Goal: Transaction & Acquisition: Purchase product/service

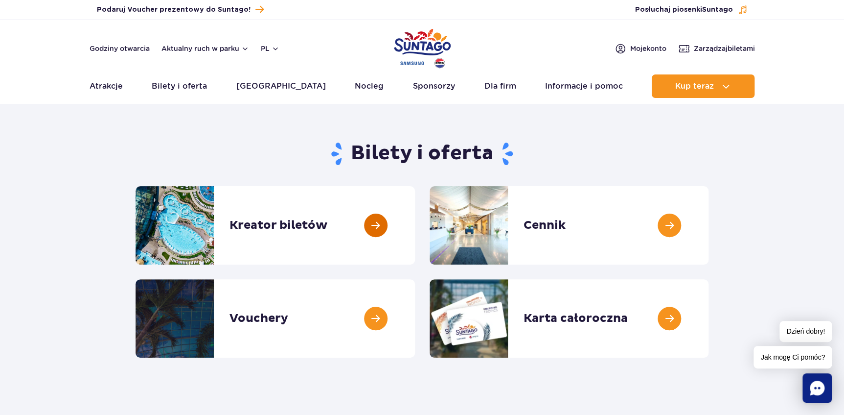
click at [415, 221] on link at bounding box center [415, 225] width 0 height 78
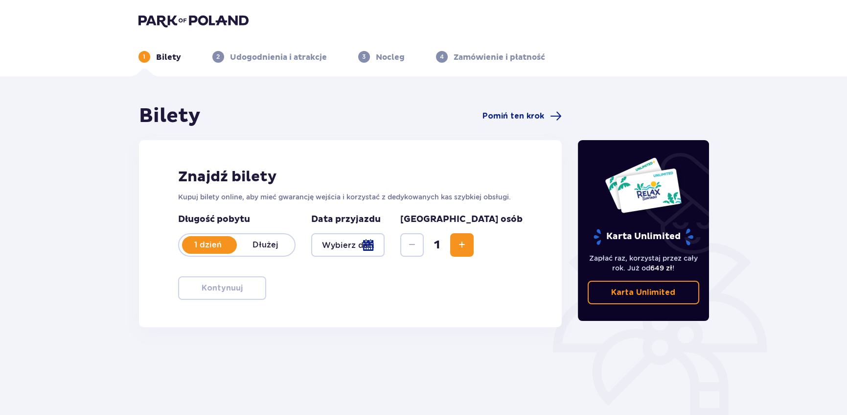
click at [385, 242] on div at bounding box center [348, 244] width 74 height 23
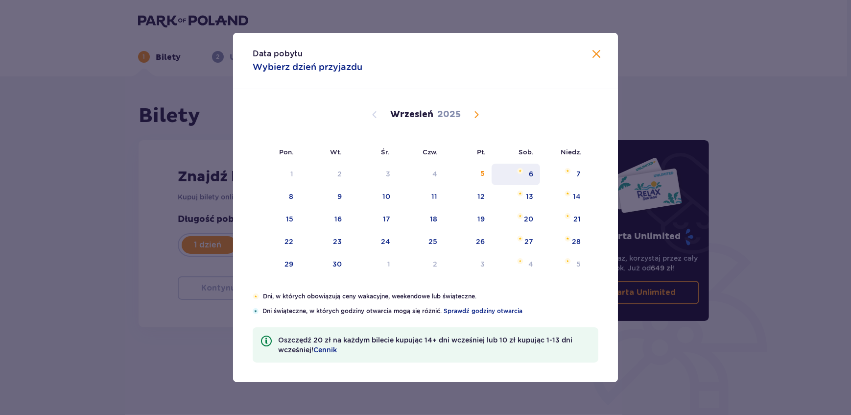
click at [531, 172] on div "6" at bounding box center [531, 174] width 4 height 10
type input "06.09.25"
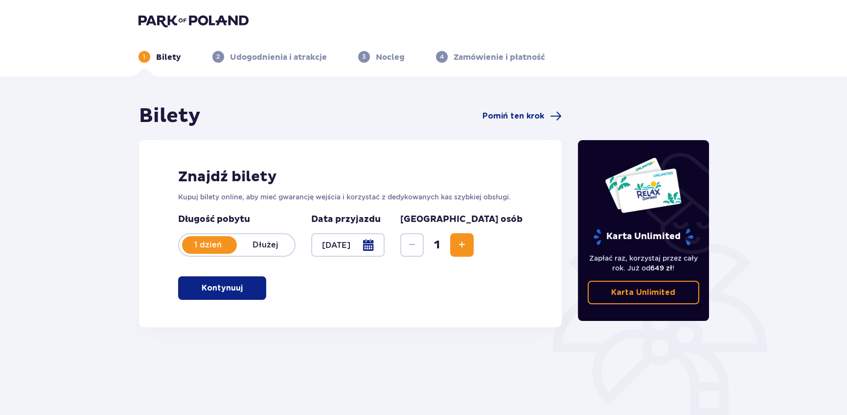
click at [468, 249] on span "Increase" at bounding box center [462, 245] width 12 height 12
click at [226, 286] on p "Kontynuuj" at bounding box center [222, 287] width 41 height 11
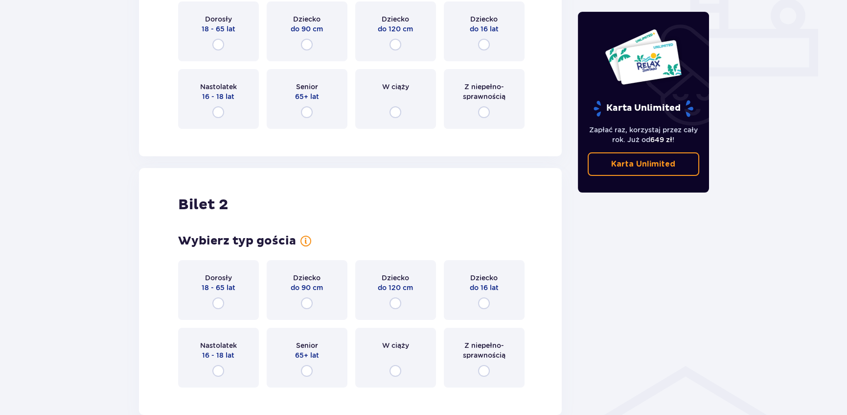
scroll to position [460, 0]
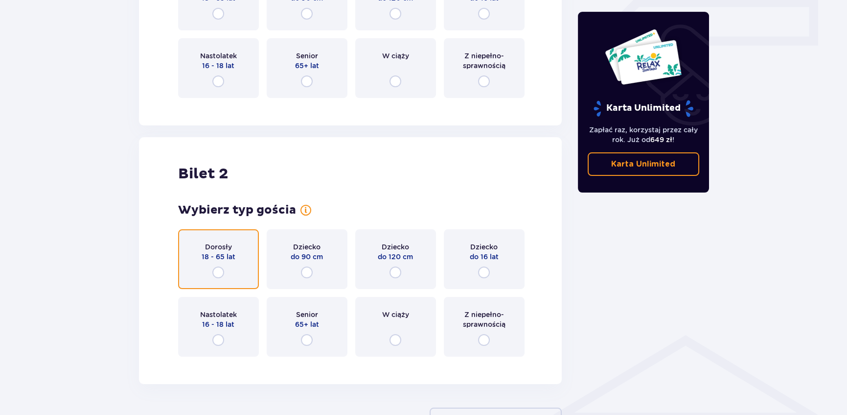
click at [215, 273] on input "radio" at bounding box center [218, 272] width 12 height 12
radio input "true"
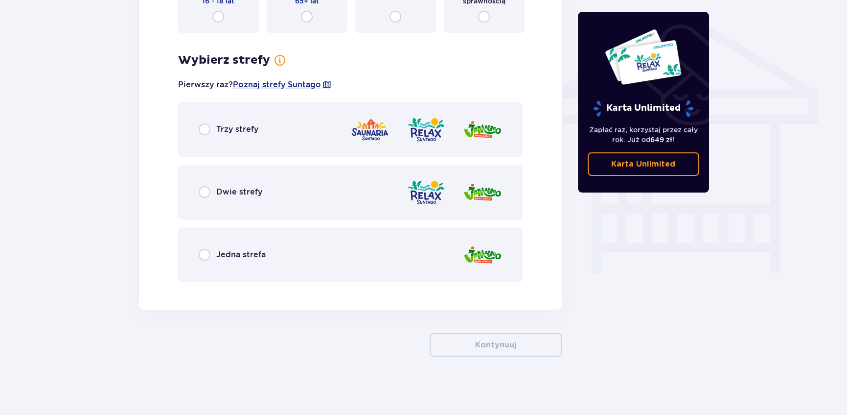
scroll to position [783, 0]
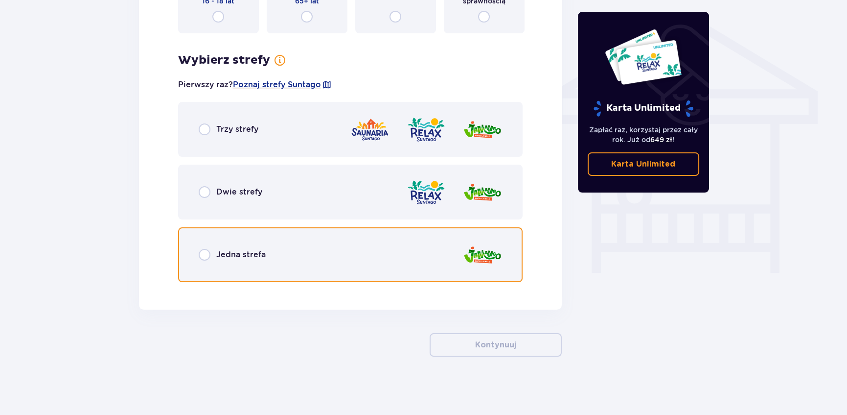
click at [207, 251] on input "radio" at bounding box center [205, 255] width 12 height 12
radio input "true"
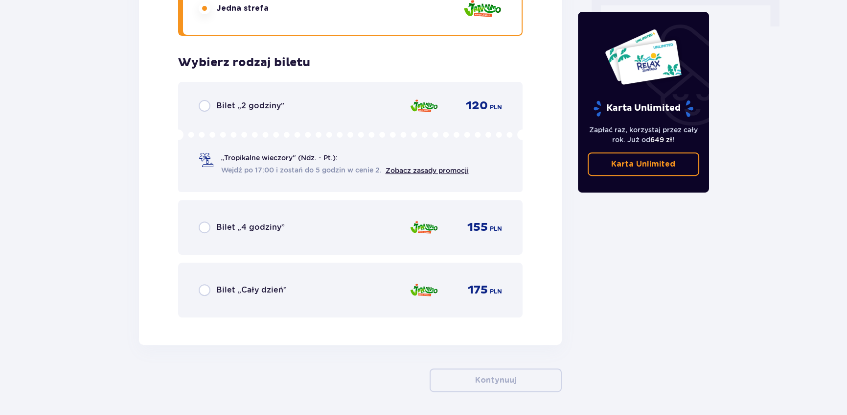
scroll to position [1064, 0]
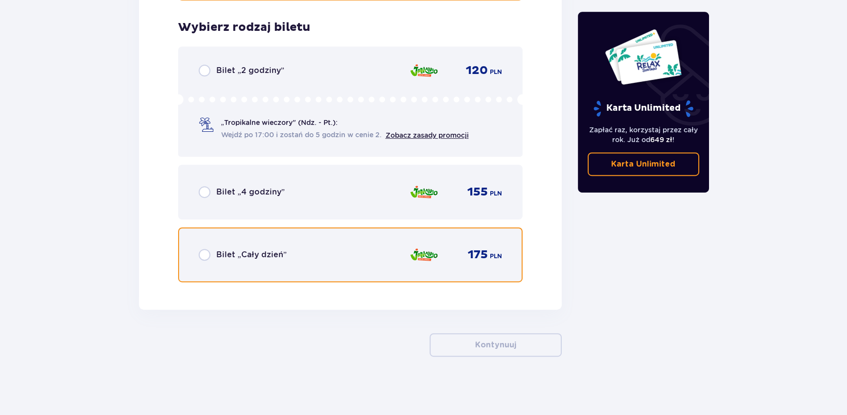
click at [205, 251] on input "radio" at bounding box center [205, 255] width 12 height 12
radio input "true"
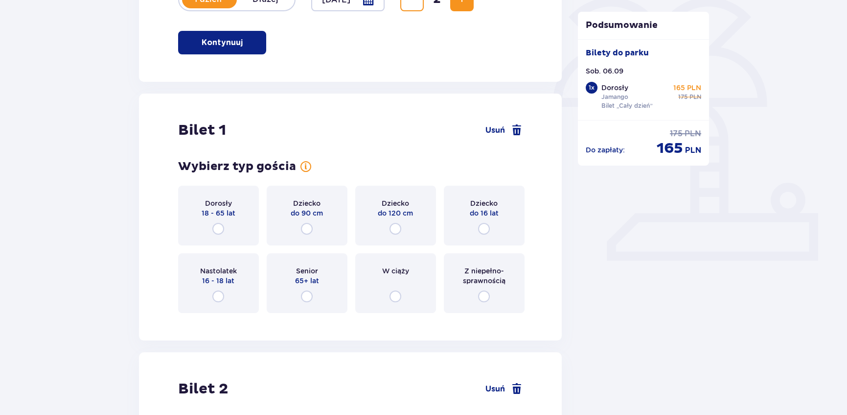
scroll to position [267, 0]
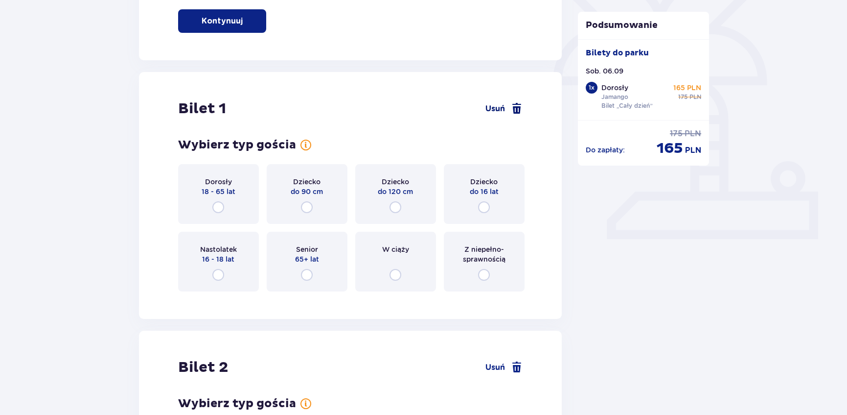
click at [513, 103] on span at bounding box center [517, 109] width 12 height 12
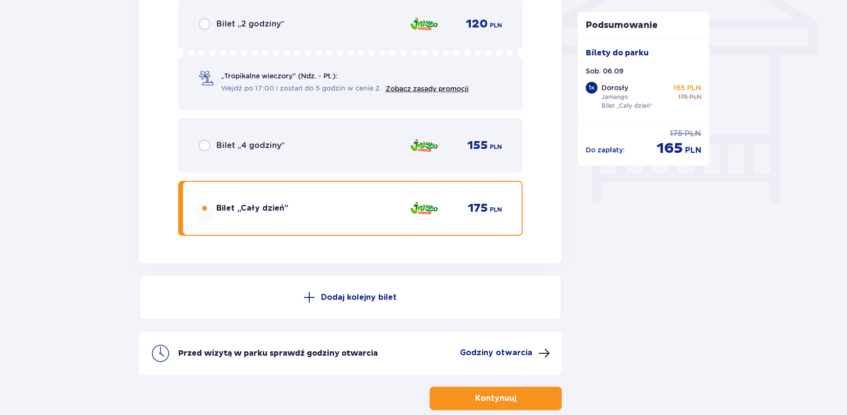
scroll to position [861, 0]
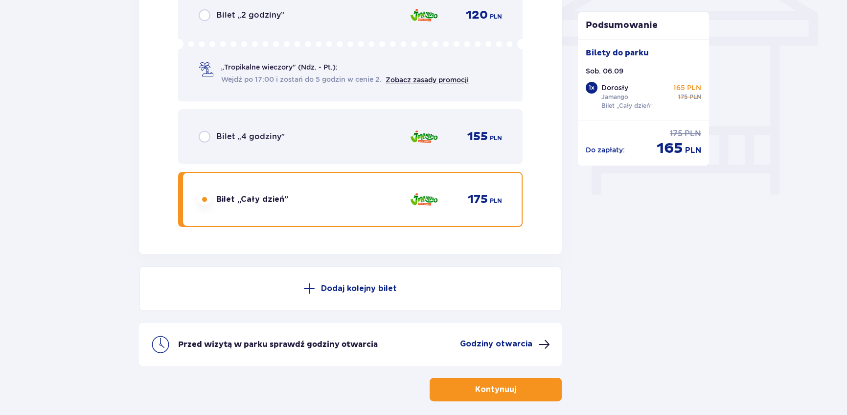
click at [364, 284] on p "Dodaj kolejny bilet" at bounding box center [359, 288] width 76 height 11
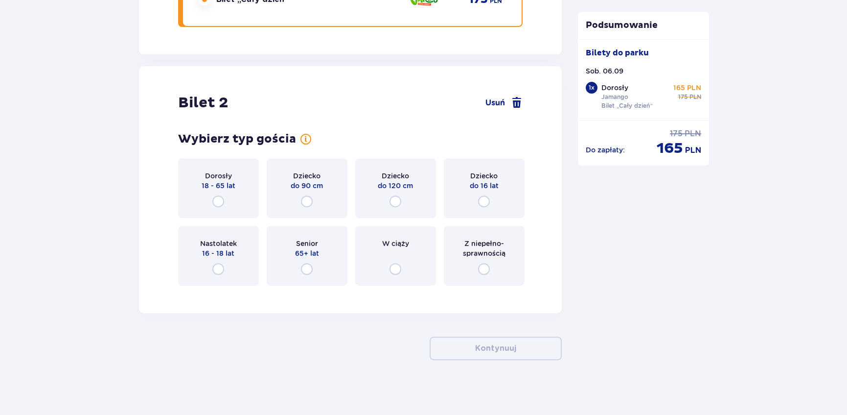
scroll to position [1064, 0]
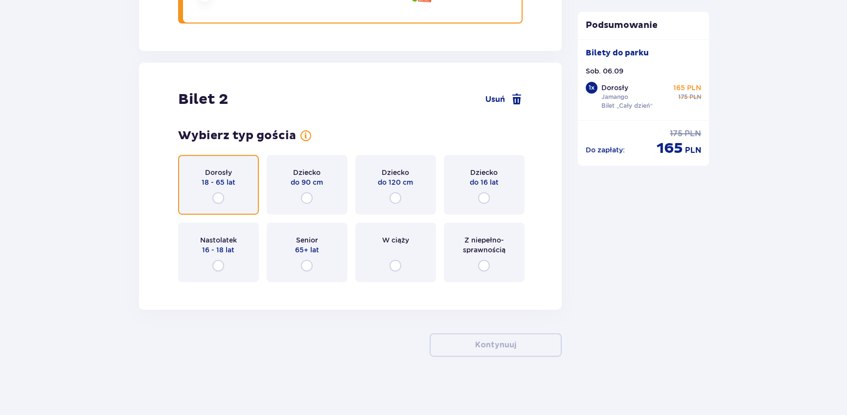
click at [220, 193] on input "radio" at bounding box center [218, 198] width 12 height 12
radio input "true"
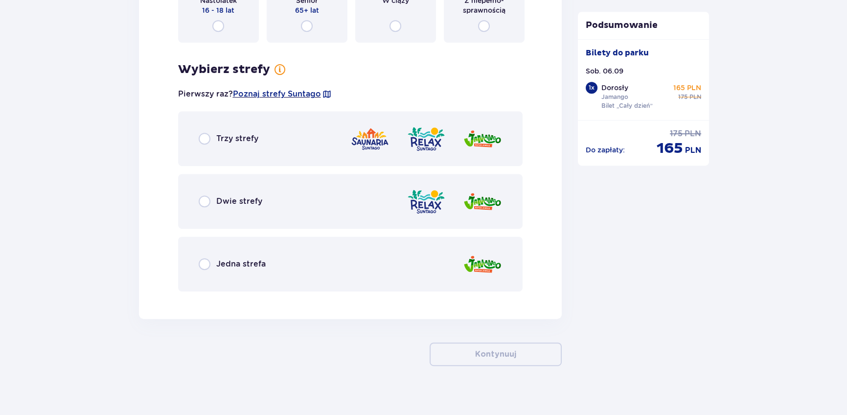
scroll to position [1313, 0]
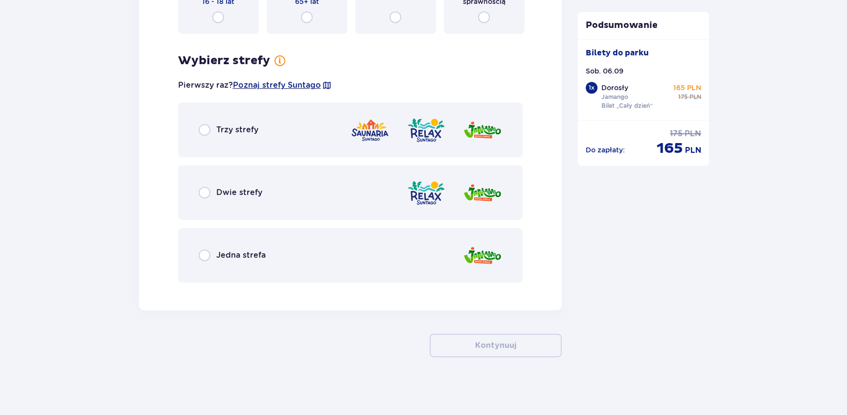
click at [221, 254] on p "Jedna strefa" at bounding box center [240, 255] width 49 height 11
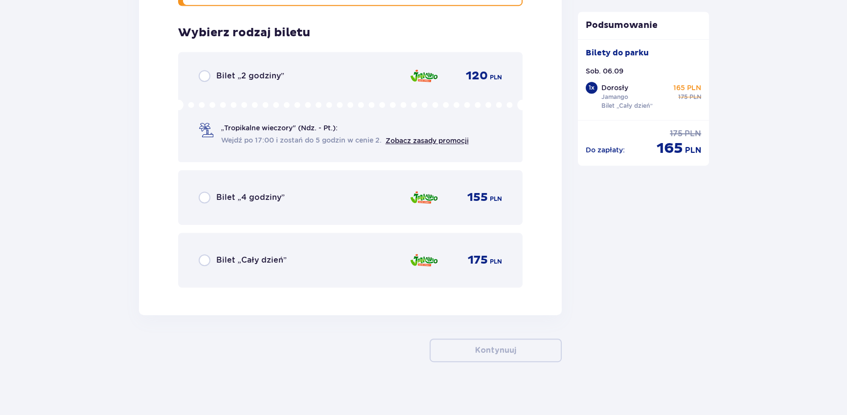
scroll to position [1594, 0]
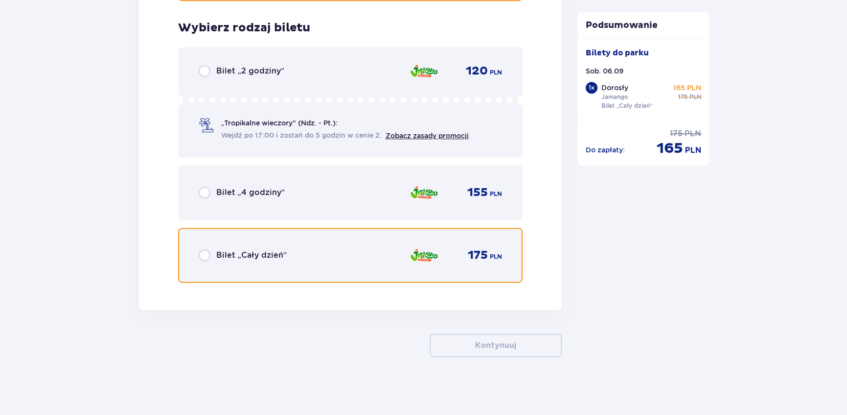
click at [205, 253] on input "radio" at bounding box center [205, 255] width 12 height 12
radio input "true"
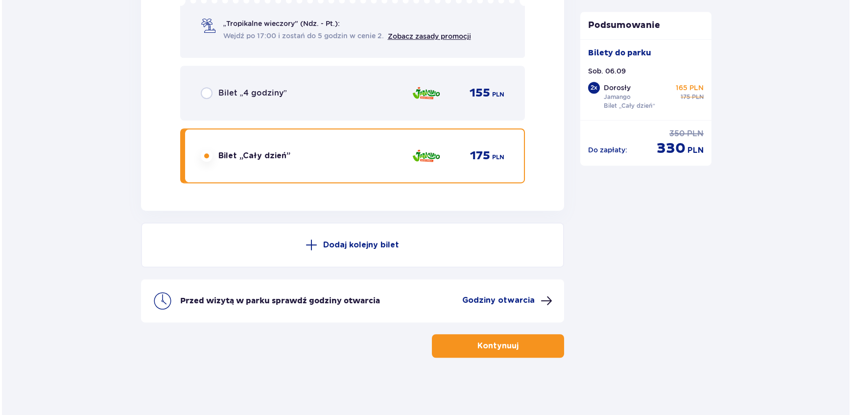
scroll to position [1693, 0]
click at [496, 302] on p "Godziny otwarcia" at bounding box center [496, 300] width 72 height 11
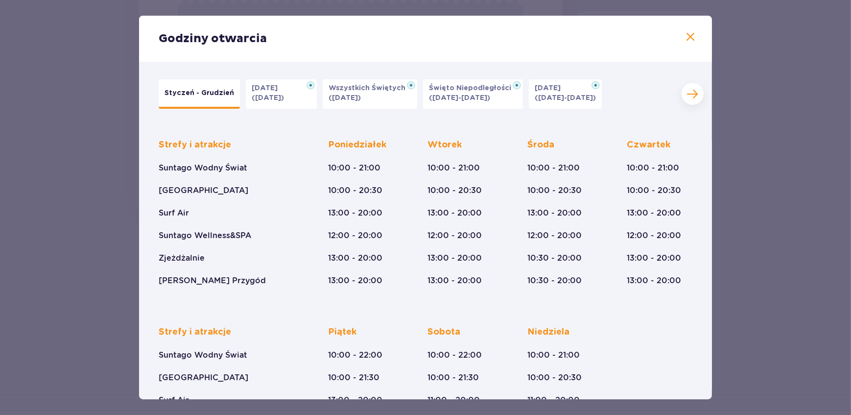
click at [686, 40] on span at bounding box center [690, 37] width 12 height 12
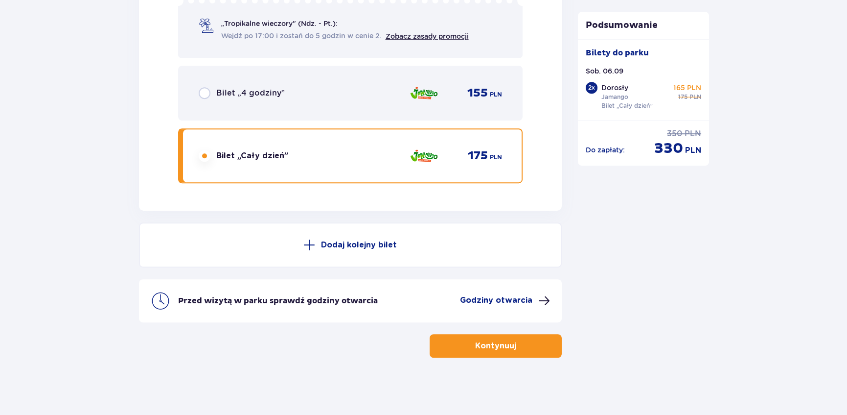
click at [490, 345] on p "Kontynuuj" at bounding box center [495, 345] width 41 height 11
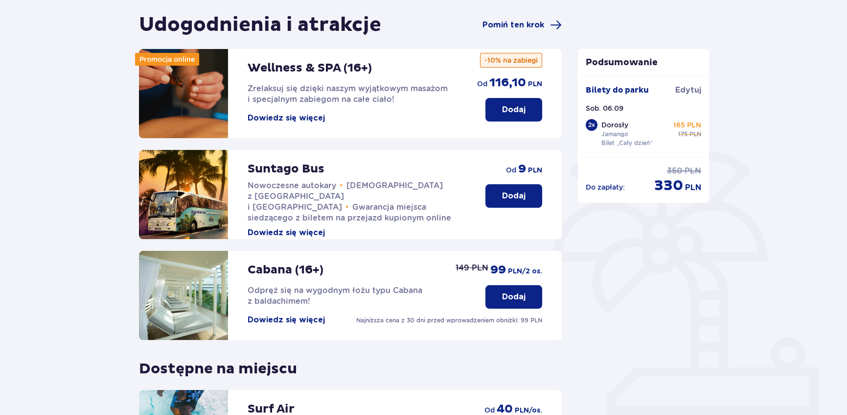
scroll to position [71, 0]
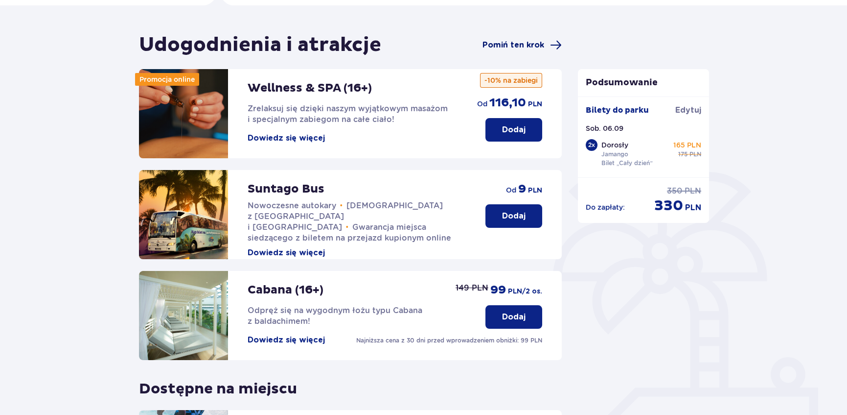
click at [530, 47] on span "Pomiń ten krok" at bounding box center [514, 45] width 62 height 11
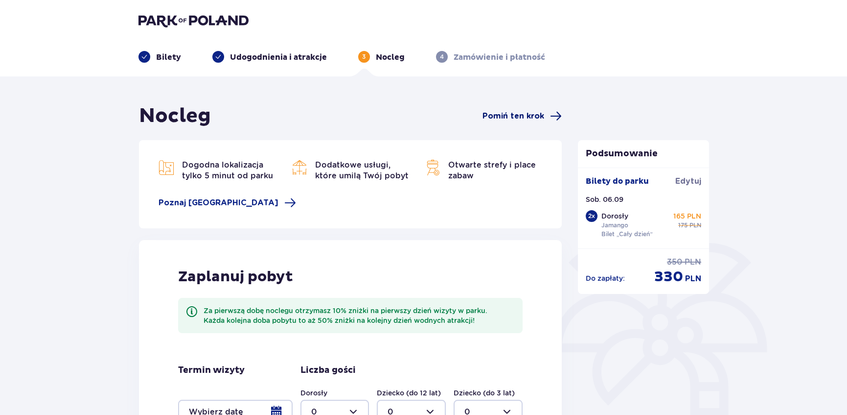
click at [514, 120] on span "Pomiń ten krok" at bounding box center [514, 116] width 62 height 11
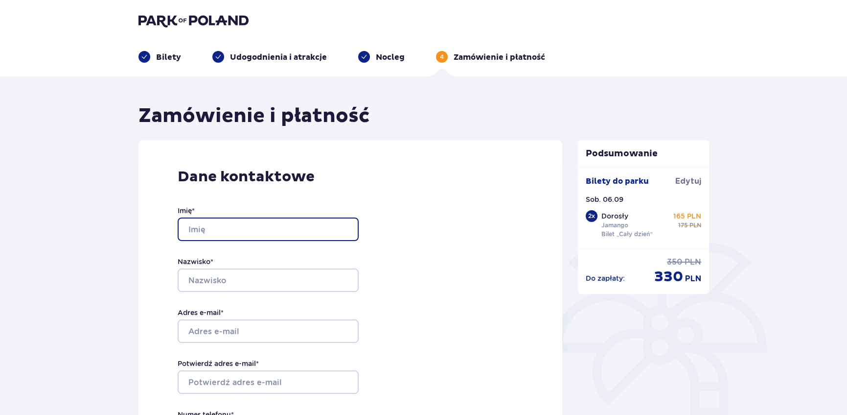
click at [249, 239] on input "Imię *" at bounding box center [268, 228] width 181 height 23
type input "Jolanta"
click at [155, 220] on div "Dane kontaktowe Imię * Jolanta Nazwisko * Adres e-mail * Potwierdź adres e-mail…" at bounding box center [350, 345] width 424 height 411
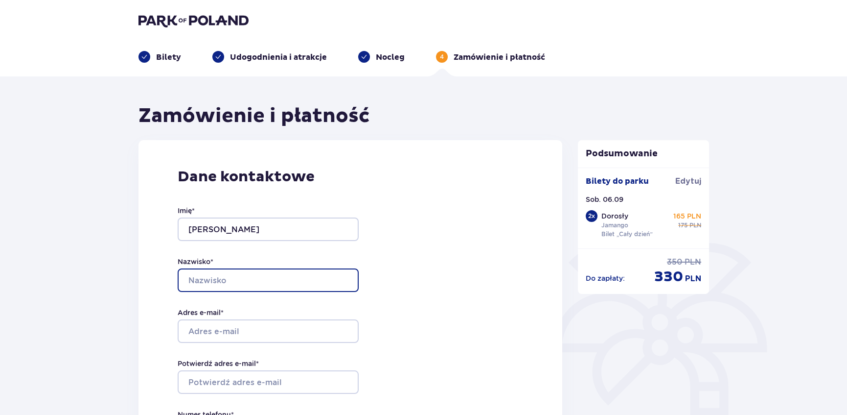
click at [202, 279] on input "Nazwisko *" at bounding box center [268, 279] width 181 height 23
type input "Koston"
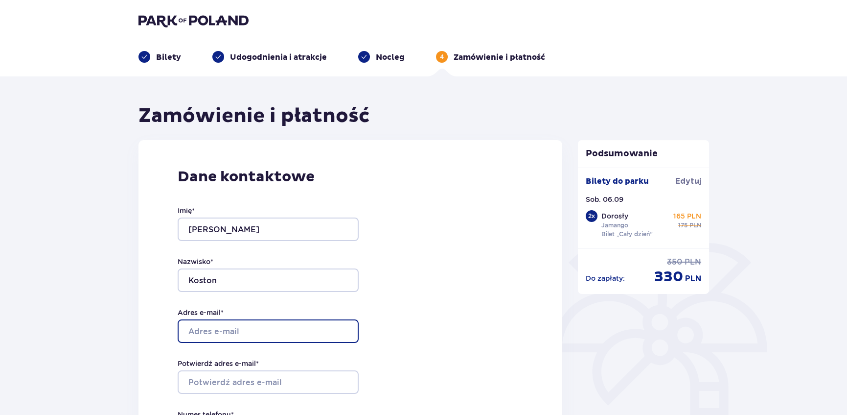
click at [254, 341] on input "Adres e-mail *" at bounding box center [268, 330] width 181 height 23
type input "[EMAIL_ADDRESS][DOMAIN_NAME]"
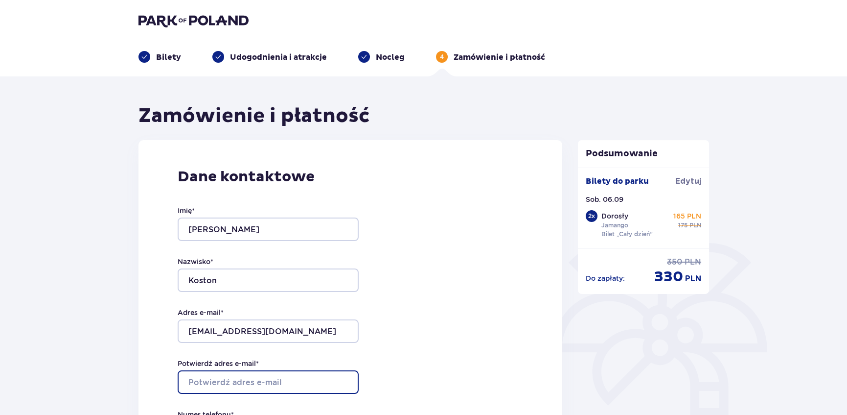
type input "[EMAIL_ADDRESS][DOMAIN_NAME]"
type input "48888745855"
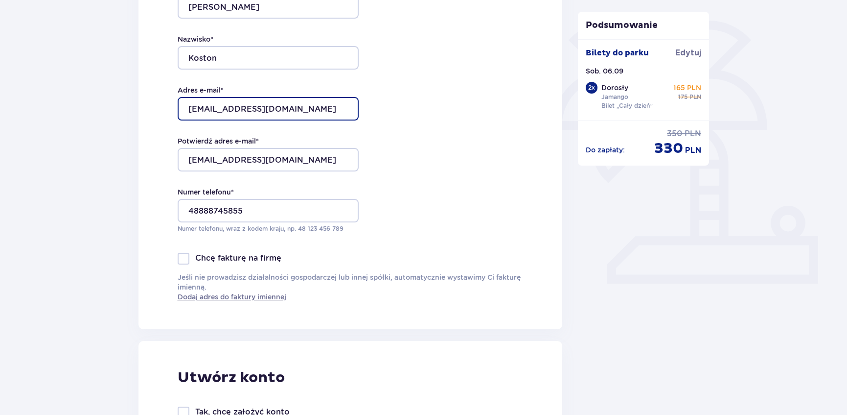
scroll to position [356, 0]
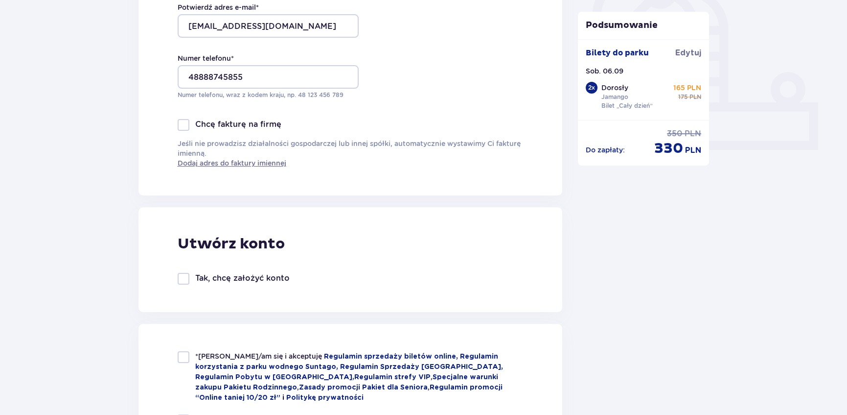
click at [187, 357] on div at bounding box center [184, 357] width 12 height 12
checkbox input "true"
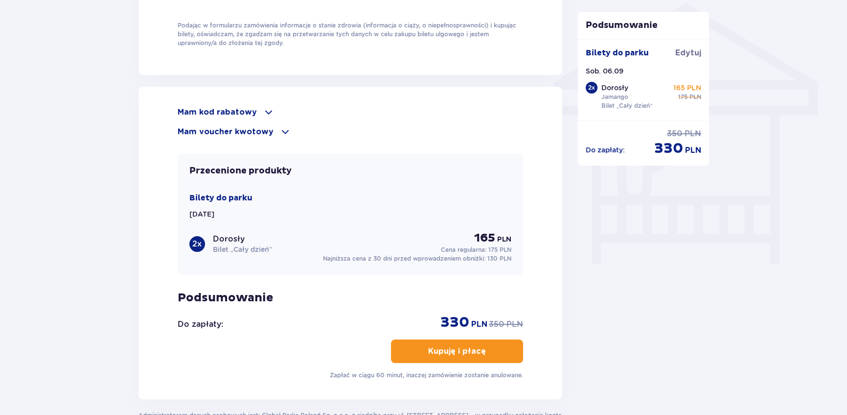
scroll to position [845, 0]
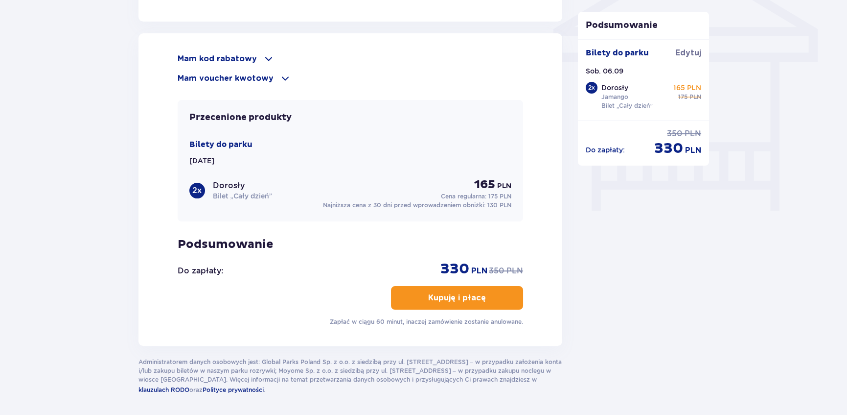
click at [431, 288] on button "Kupuję i płacę" at bounding box center [457, 297] width 132 height 23
